Goal: Navigation & Orientation: Find specific page/section

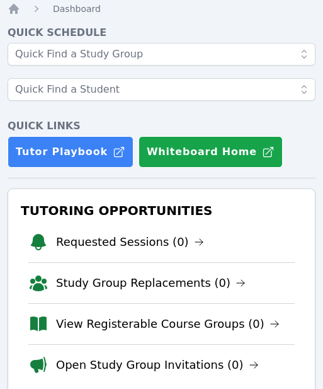
scroll to position [63, 0]
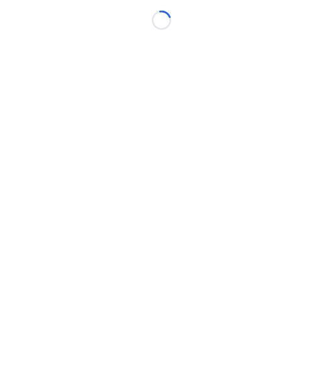
scroll to position [9, 5]
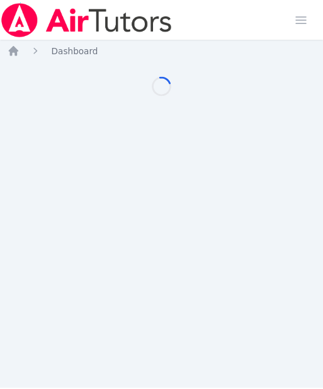
scroll to position [9, 5]
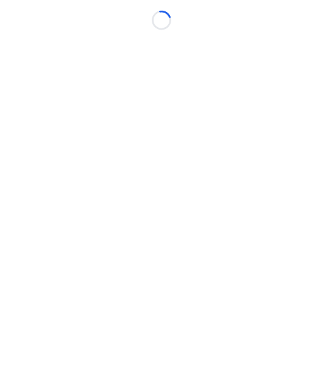
scroll to position [9, 5]
